Goal: Navigation & Orientation: Find specific page/section

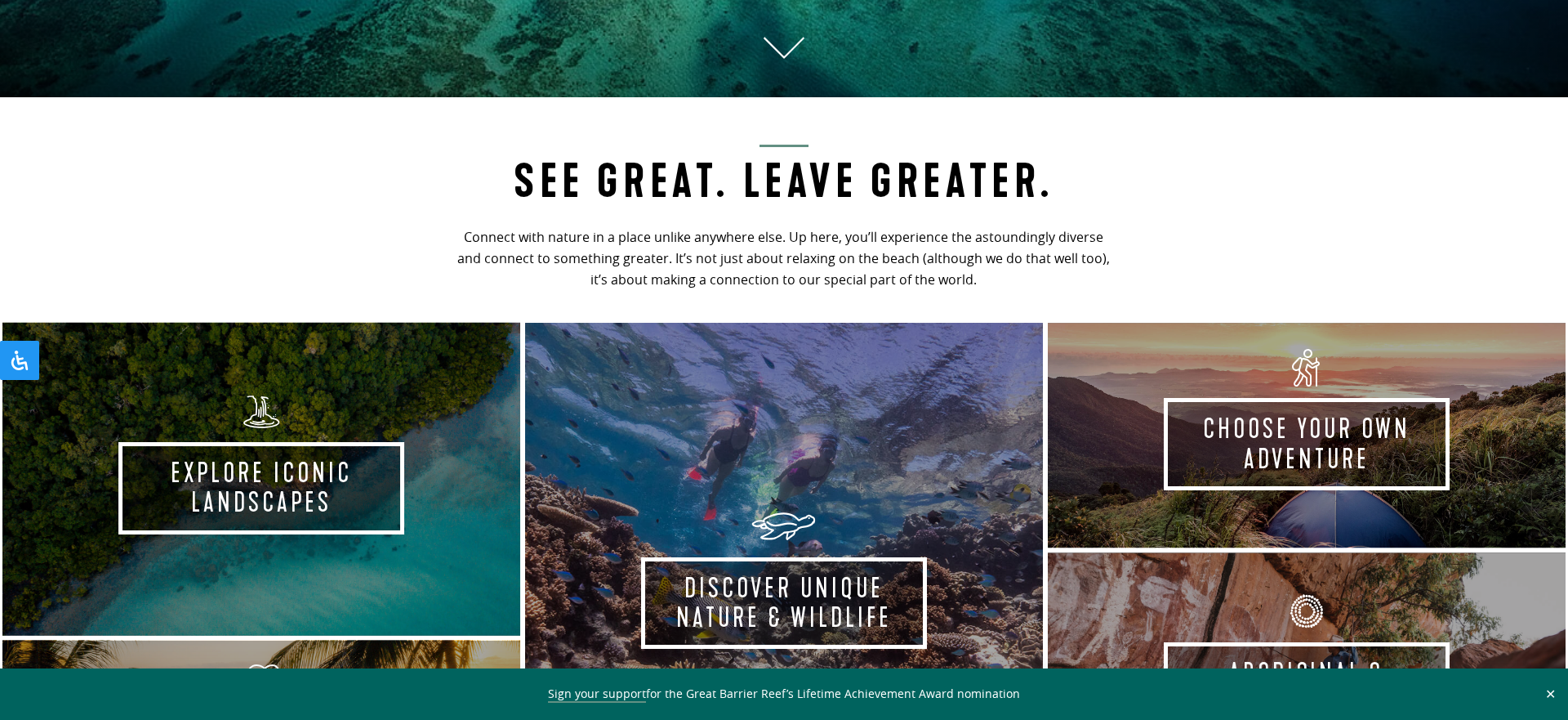
scroll to position [704, 0]
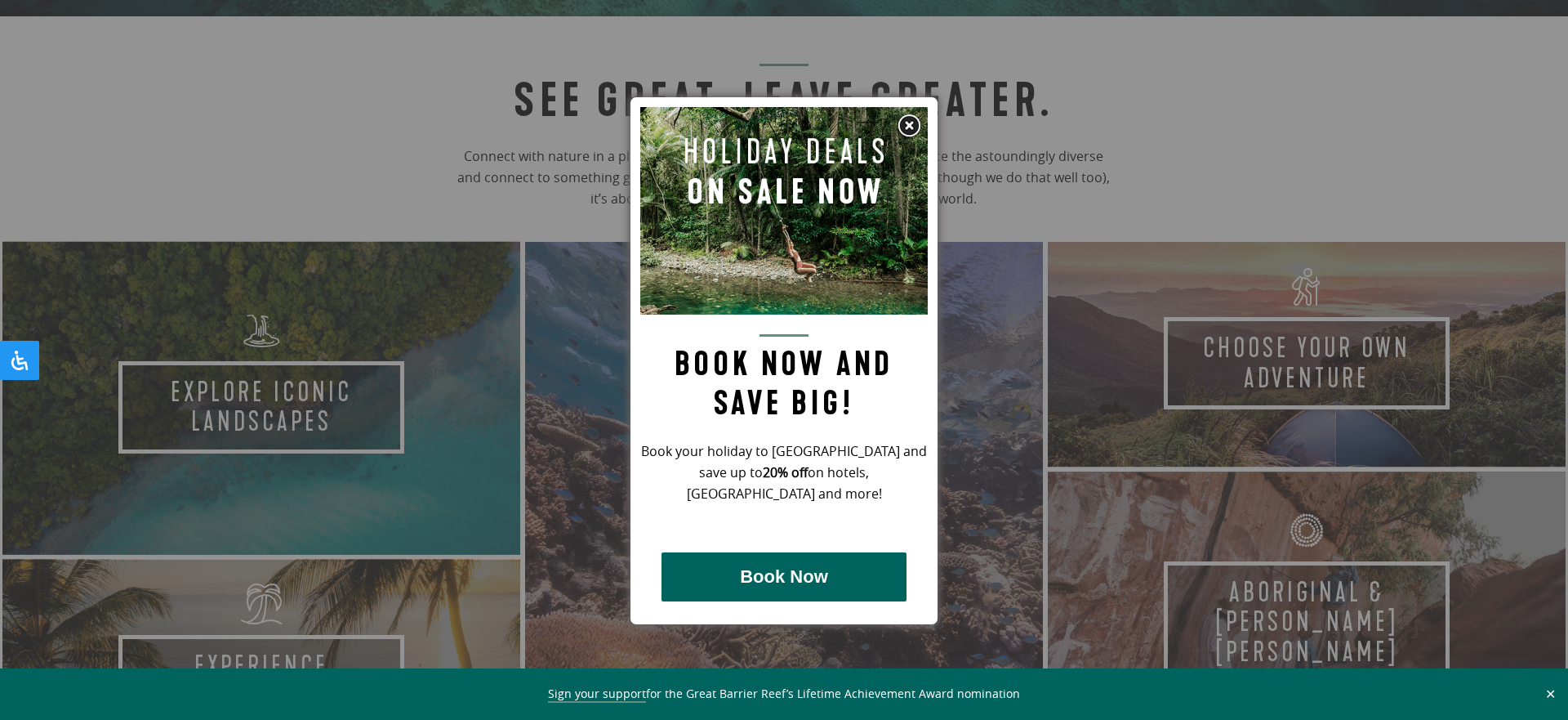
click at [905, 118] on img at bounding box center [909, 125] width 24 height 24
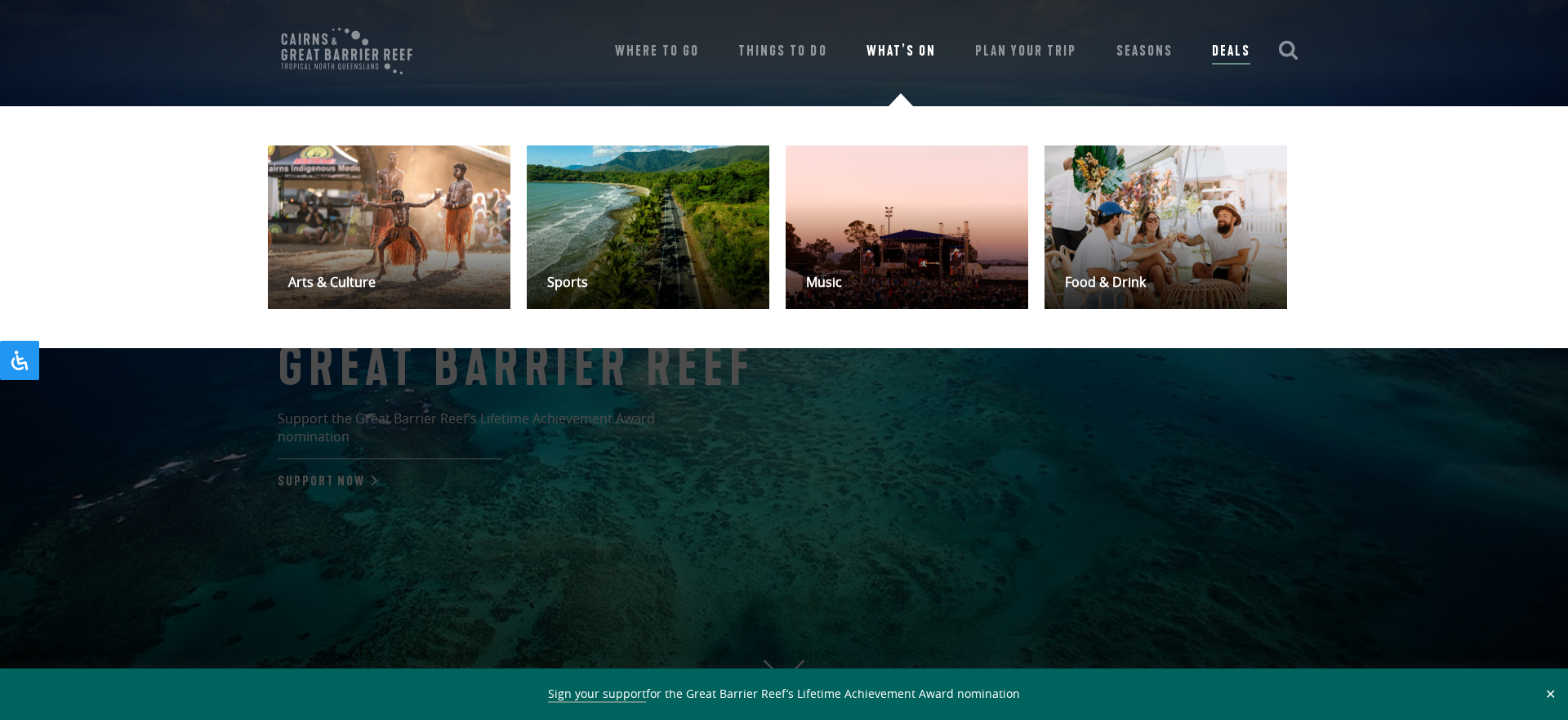
click at [911, 41] on link "What’s On" at bounding box center [901, 51] width 69 height 22
